Goal: Task Accomplishment & Management: Manage account settings

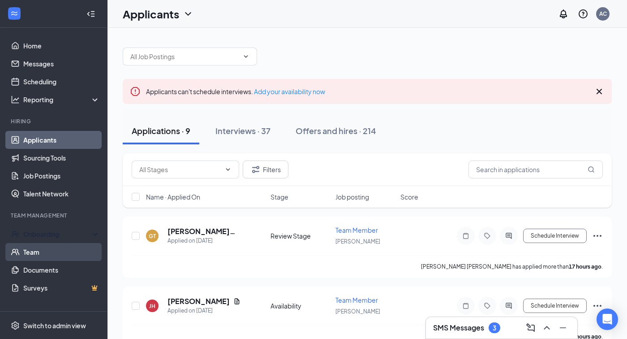
click at [51, 244] on link "Team" at bounding box center [61, 252] width 77 height 18
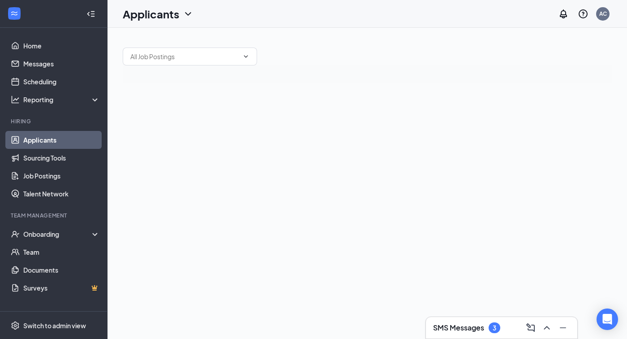
click at [468, 329] on h3 "SMS Messages" at bounding box center [458, 328] width 51 height 10
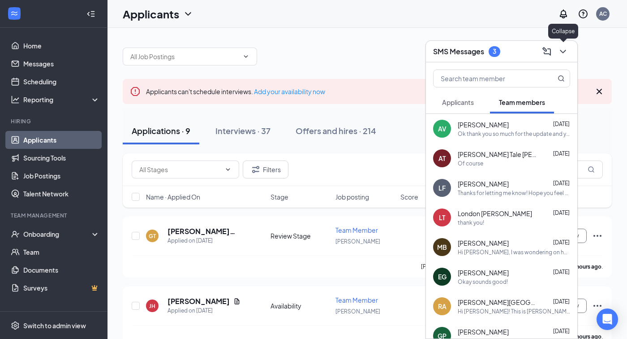
click at [562, 56] on icon "ChevronDown" at bounding box center [563, 51] width 11 height 11
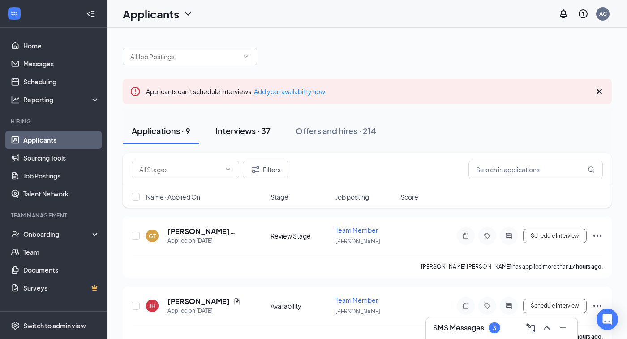
click at [236, 138] on button "Interviews · 37" at bounding box center [243, 130] width 73 height 27
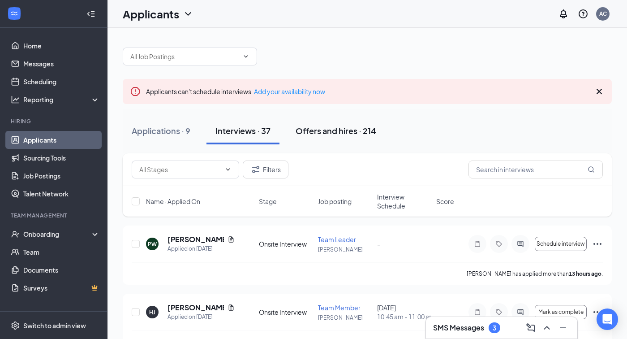
click at [352, 137] on button "Offers and hires · 214" at bounding box center [336, 130] width 99 height 27
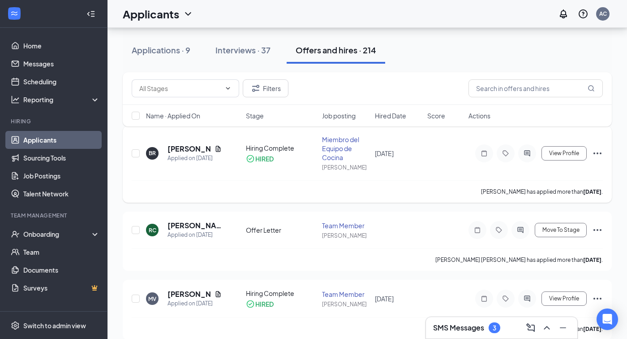
scroll to position [95, 0]
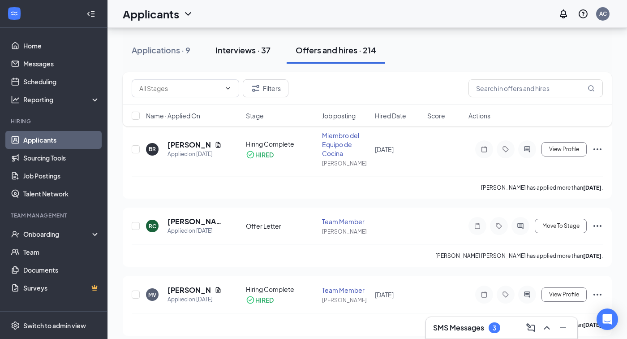
click at [264, 57] on button "Interviews · 37" at bounding box center [243, 50] width 73 height 27
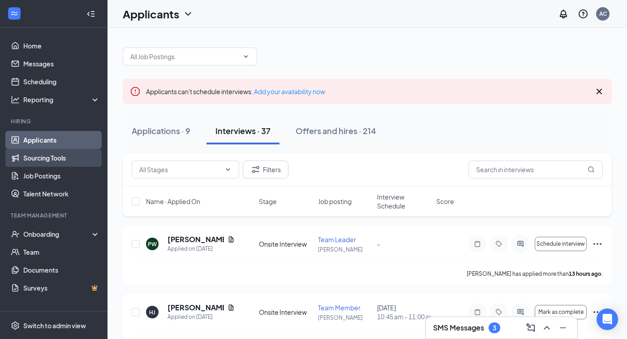
click at [59, 152] on link "Sourcing Tools" at bounding box center [61, 158] width 77 height 18
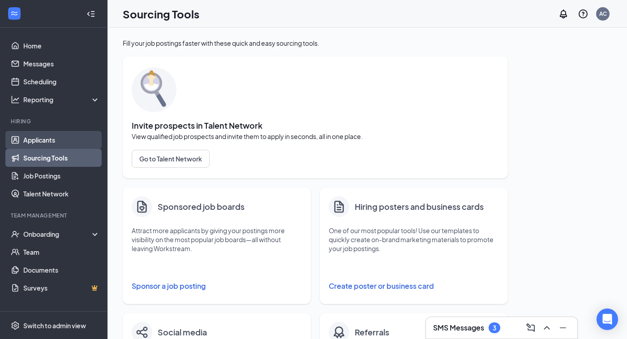
click at [34, 139] on link "Applicants" at bounding box center [61, 140] width 77 height 18
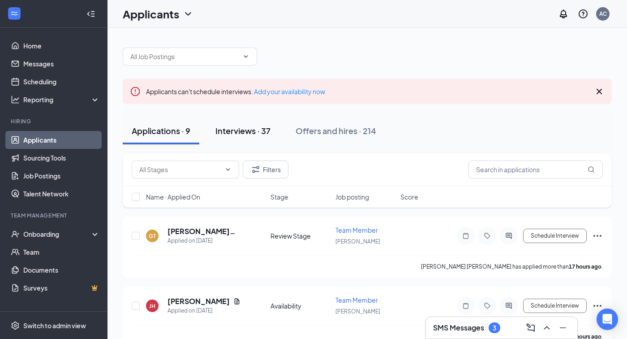
click at [239, 129] on div "Interviews · 37" at bounding box center [243, 130] width 55 height 11
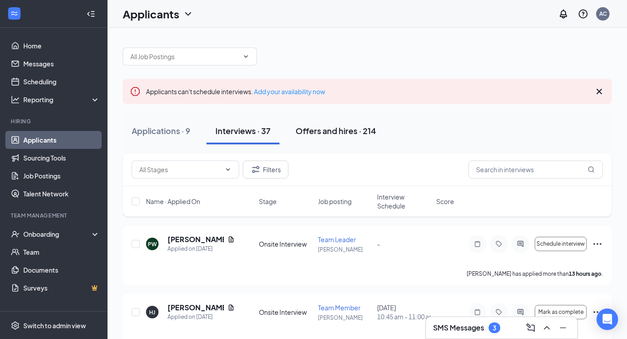
click at [333, 134] on div "Offers and hires · 214" at bounding box center [336, 130] width 81 height 11
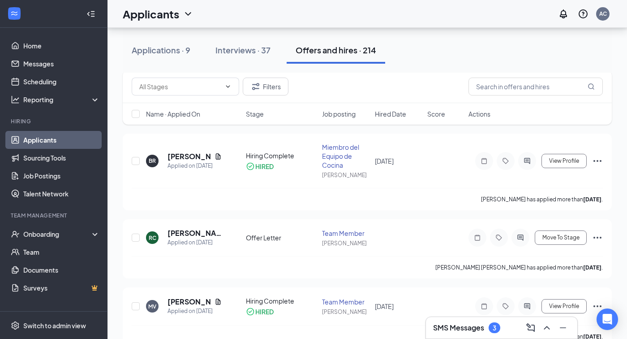
scroll to position [86, 0]
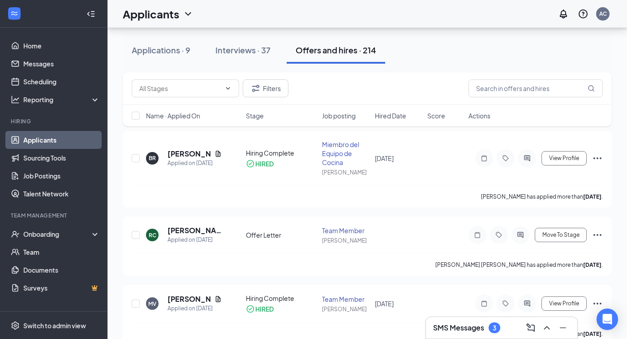
click at [453, 326] on h3 "SMS Messages" at bounding box center [458, 328] width 51 height 10
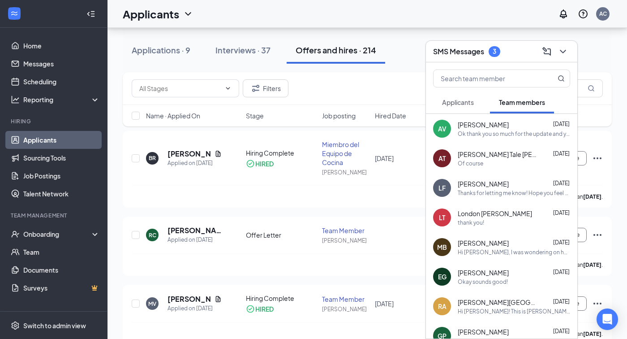
click at [564, 59] on div "SMS Messages 3" at bounding box center [501, 52] width 151 height 22
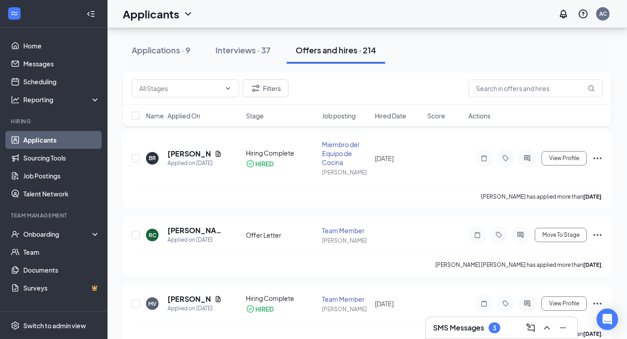
click at [438, 330] on h3 "SMS Messages" at bounding box center [458, 328] width 51 height 10
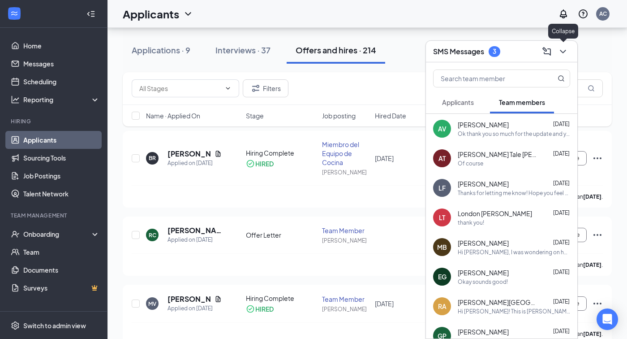
click at [558, 52] on icon "ChevronDown" at bounding box center [563, 51] width 11 height 11
